Goal: Find contact information: Obtain details needed to contact an individual or organization

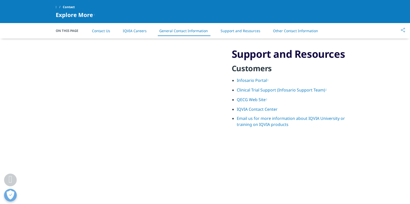
scroll to position [634, 0]
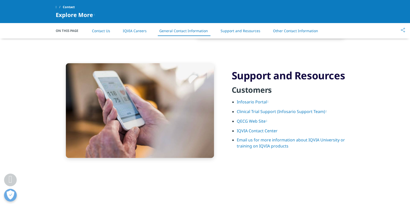
click at [248, 132] on link "IQVIA Contact Center" at bounding box center [257, 131] width 41 height 6
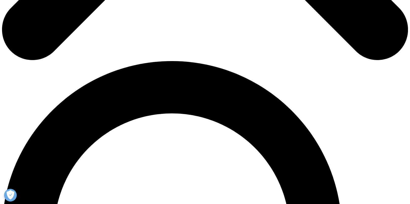
scroll to position [380, 0]
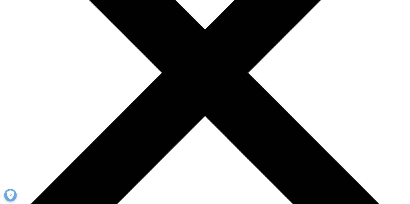
scroll to position [0, 0]
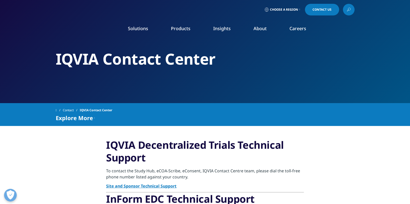
click at [347, 9] on icon at bounding box center [349, 9] width 4 height 7
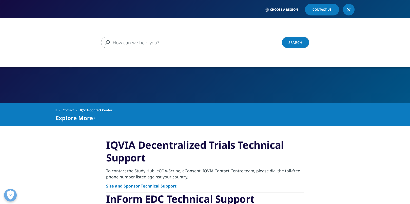
click at [260, 46] on input "Search" at bounding box center [198, 42] width 194 height 11
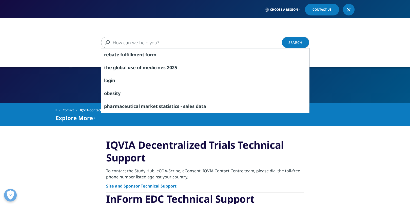
paste input "Eline Winblad"
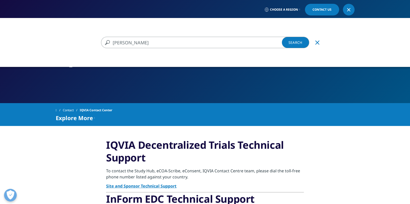
type input "Eline Winblad"
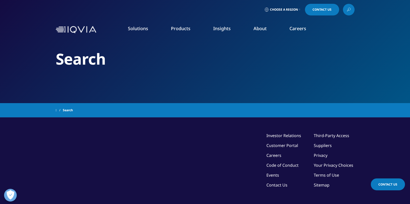
type input "Eline Winblad"
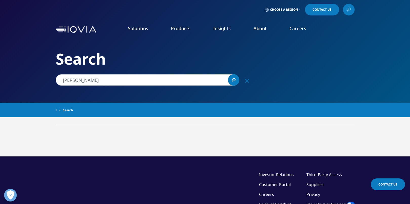
click at [347, 11] on icon at bounding box center [349, 9] width 4 height 7
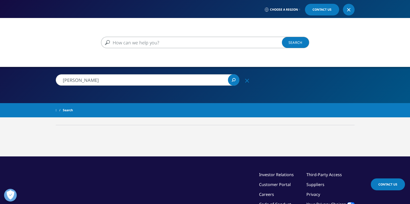
click at [163, 44] on input "Search" at bounding box center [198, 42] width 194 height 11
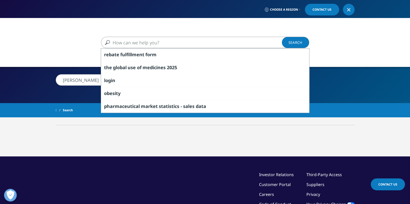
click at [83, 91] on div "Clear rebate fulfillment form the global use of medicines 2025 login obesity ph…" at bounding box center [205, 120] width 410 height 204
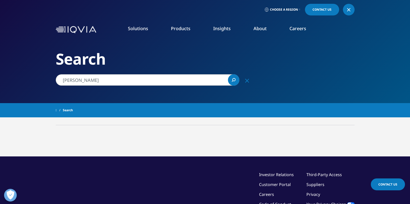
click at [233, 80] on icon "Search" at bounding box center [234, 80] width 4 height 4
click at [232, 81] on icon "Search" at bounding box center [234, 80] width 4 height 4
